Goal: Information Seeking & Learning: Learn about a topic

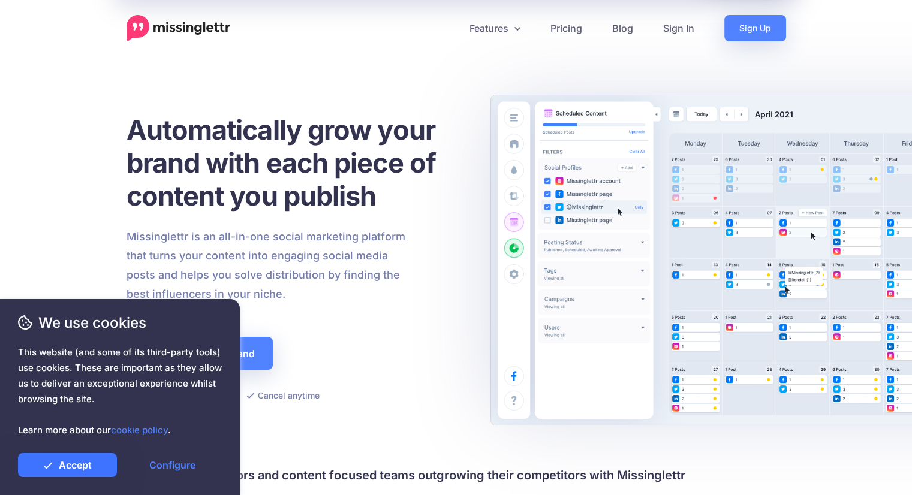
click at [58, 467] on link "Accept" at bounding box center [67, 466] width 99 height 24
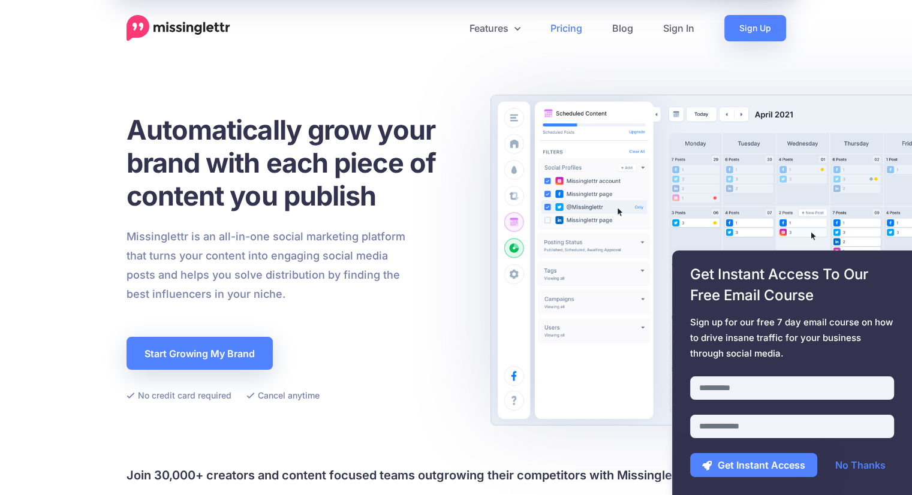
click at [558, 26] on link "Pricing" at bounding box center [567, 28] width 62 height 26
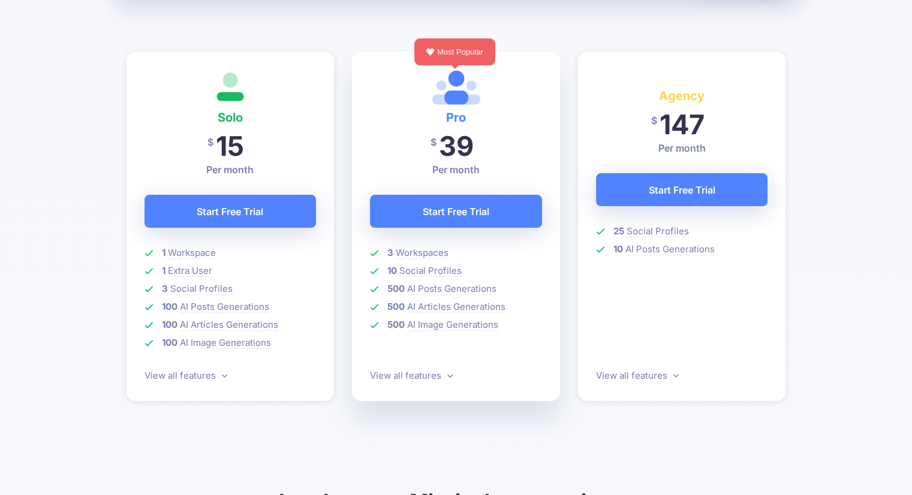
scroll to position [360, 0]
